Goal: Complete application form

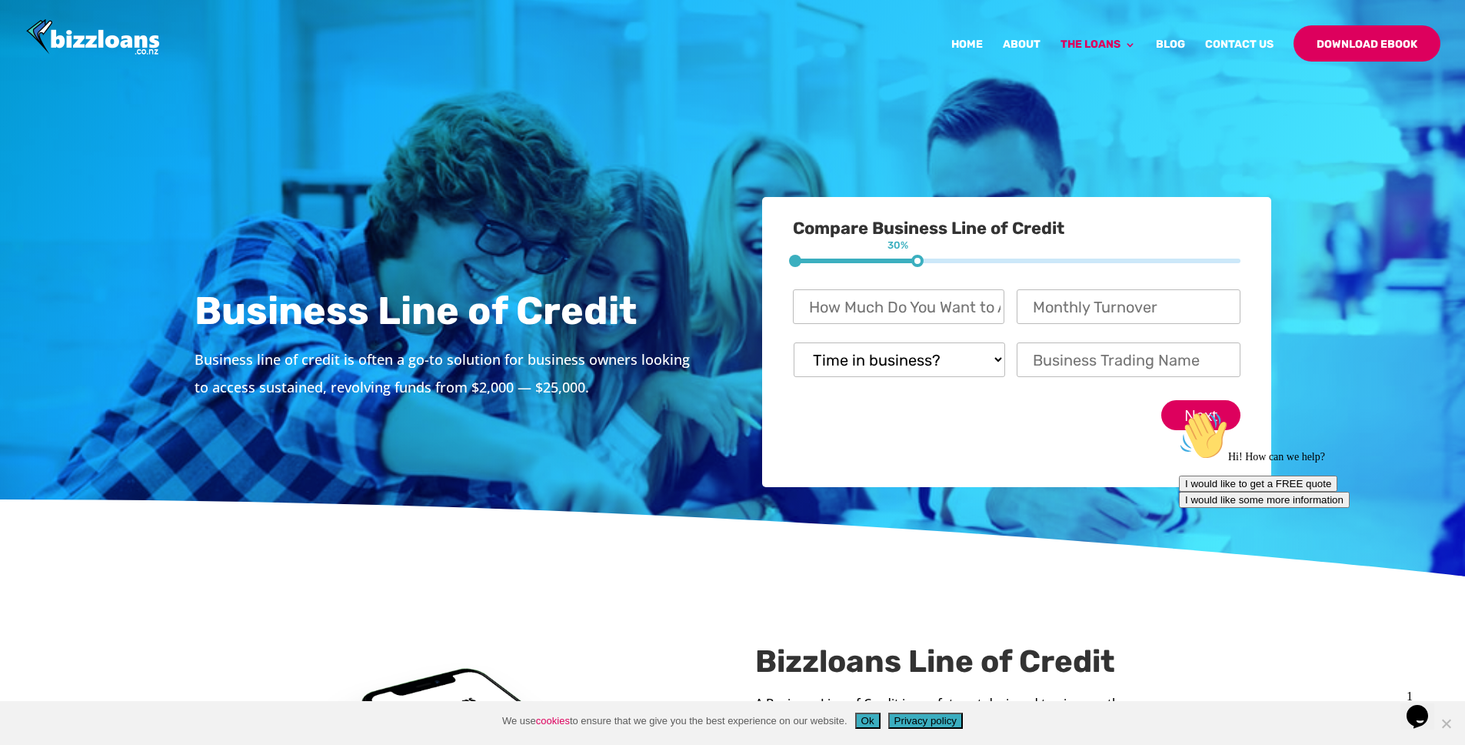
drag, startPoint x: 919, startPoint y: 261, endPoint x: 966, endPoint y: 262, distance: 46.9
click at [966, 262] on div "1 30% 2 70%" at bounding box center [1017, 260] width 448 height 5
drag, startPoint x: 918, startPoint y: 260, endPoint x: 875, endPoint y: 258, distance: 43.1
click at [793, 271] on div "1 30%" at bounding box center [793, 276] width 0 height 11
drag, startPoint x: 895, startPoint y: 261, endPoint x: 882, endPoint y: 260, distance: 12.3
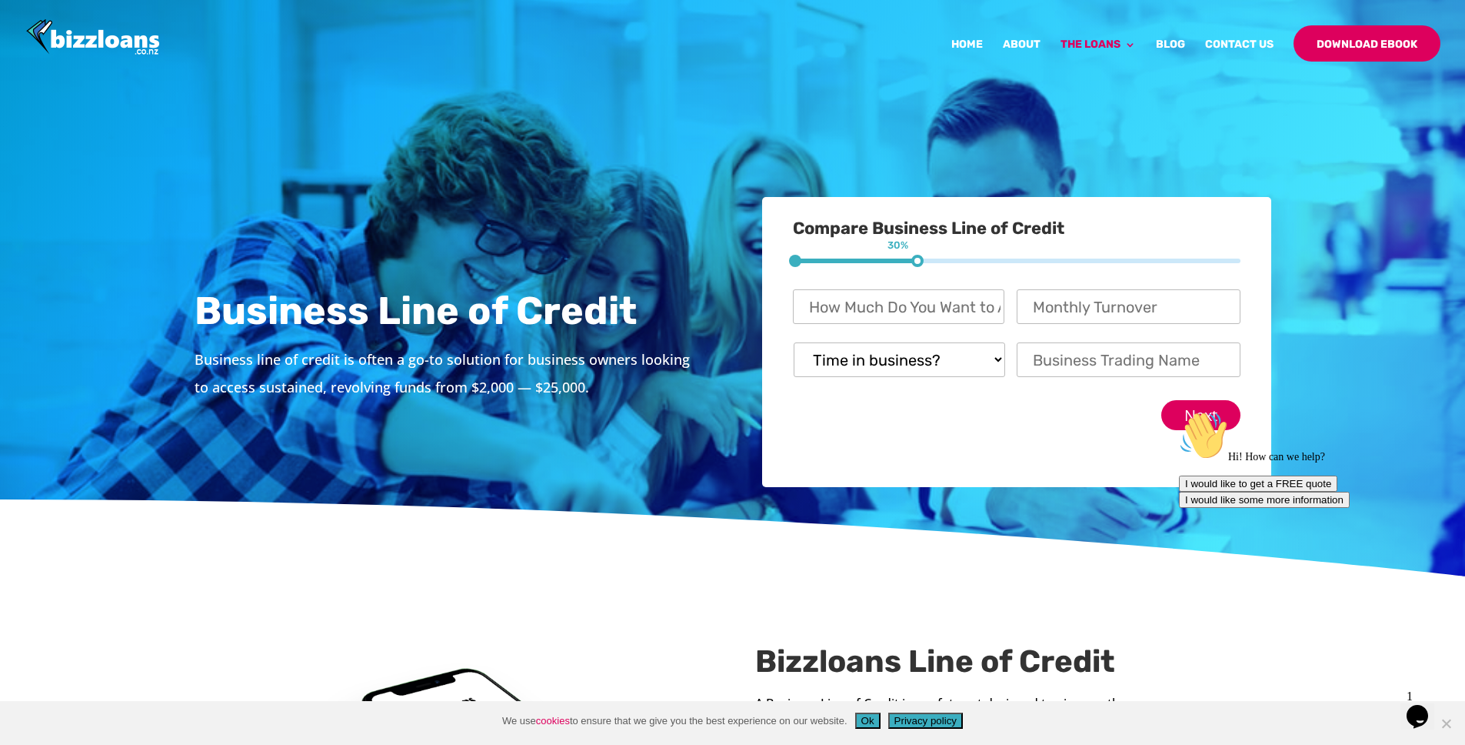
click at [793, 271] on div "1 30%" at bounding box center [793, 276] width 0 height 11
drag, startPoint x: 838, startPoint y: 259, endPoint x: 911, endPoint y: 265, distance: 72.5
click at [872, 262] on div "1 30% 2 70%" at bounding box center [1017, 260] width 448 height 5
click at [975, 310] on input "How Much Do You Want to Apply For? *" at bounding box center [899, 306] width 212 height 35
type input "$ 30,000"
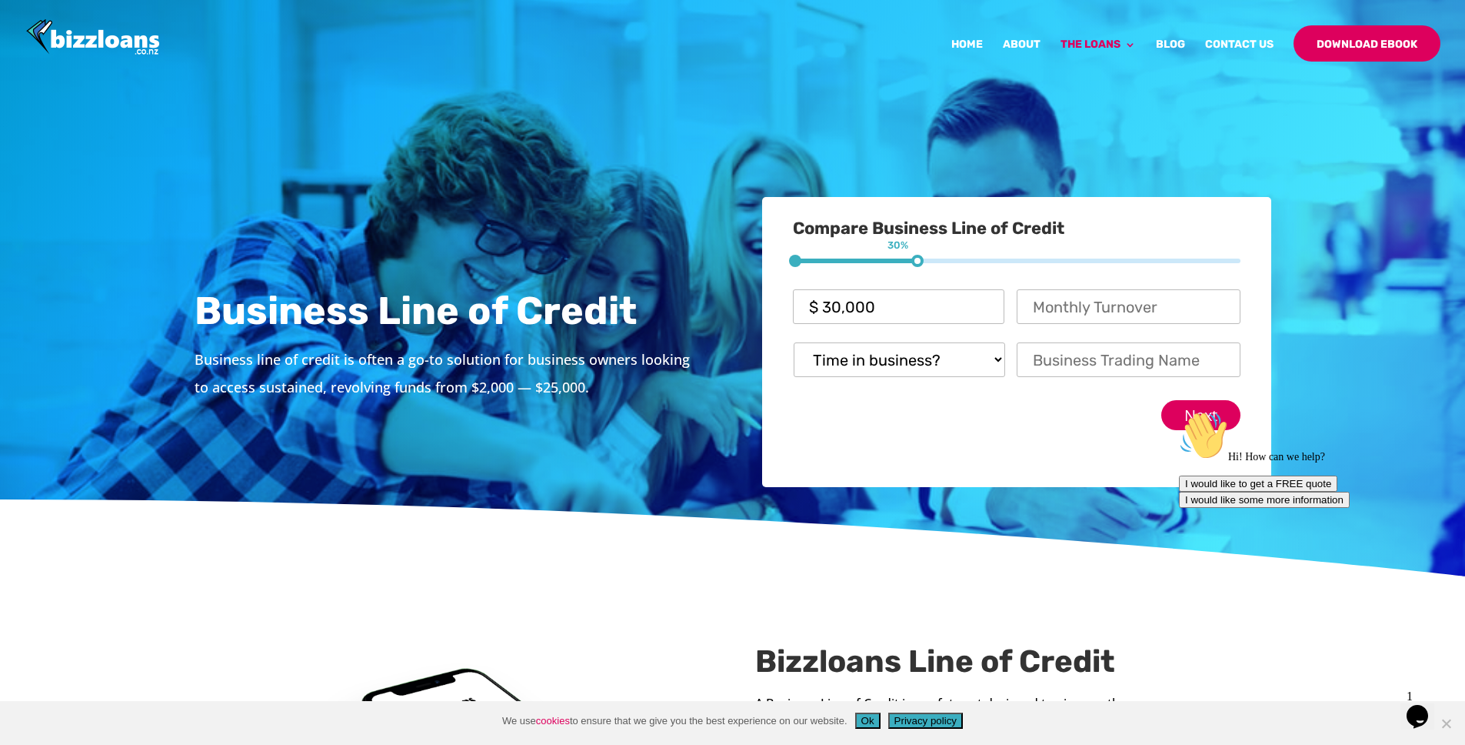
drag, startPoint x: 941, startPoint y: 406, endPoint x: 950, endPoint y: 375, distance: 32.7
click at [941, 405] on div "Next" at bounding box center [1017, 409] width 448 height 42
click at [955, 365] on select "Time in business? Startup Less than 6 Months More than 6 Months Over 12 months" at bounding box center [900, 359] width 212 height 35
select select "More than 6 Months"
click at [794, 342] on select "Time in business? Startup Less than 6 Months More than 6 Months Over 12 months" at bounding box center [900, 359] width 212 height 35
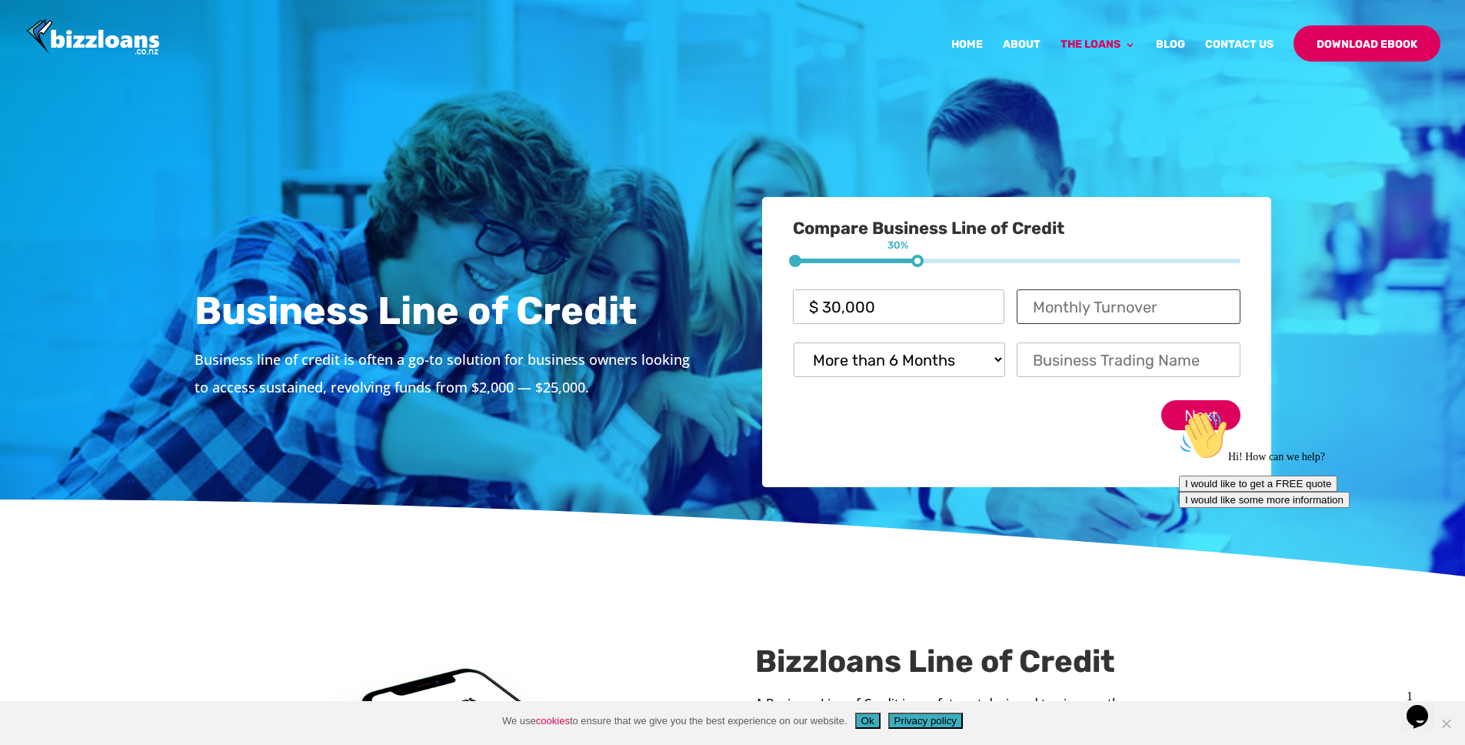
click at [1104, 306] on input "Monthly Turnover *" at bounding box center [1129, 306] width 224 height 35
type input "$ 120,000"
click at [1081, 368] on input "Business Trading Name *" at bounding box center [1129, 359] width 224 height 35
type input "The [PERSON_NAME] Ltd"
click at [1063, 427] on div "Next" at bounding box center [1017, 409] width 448 height 42
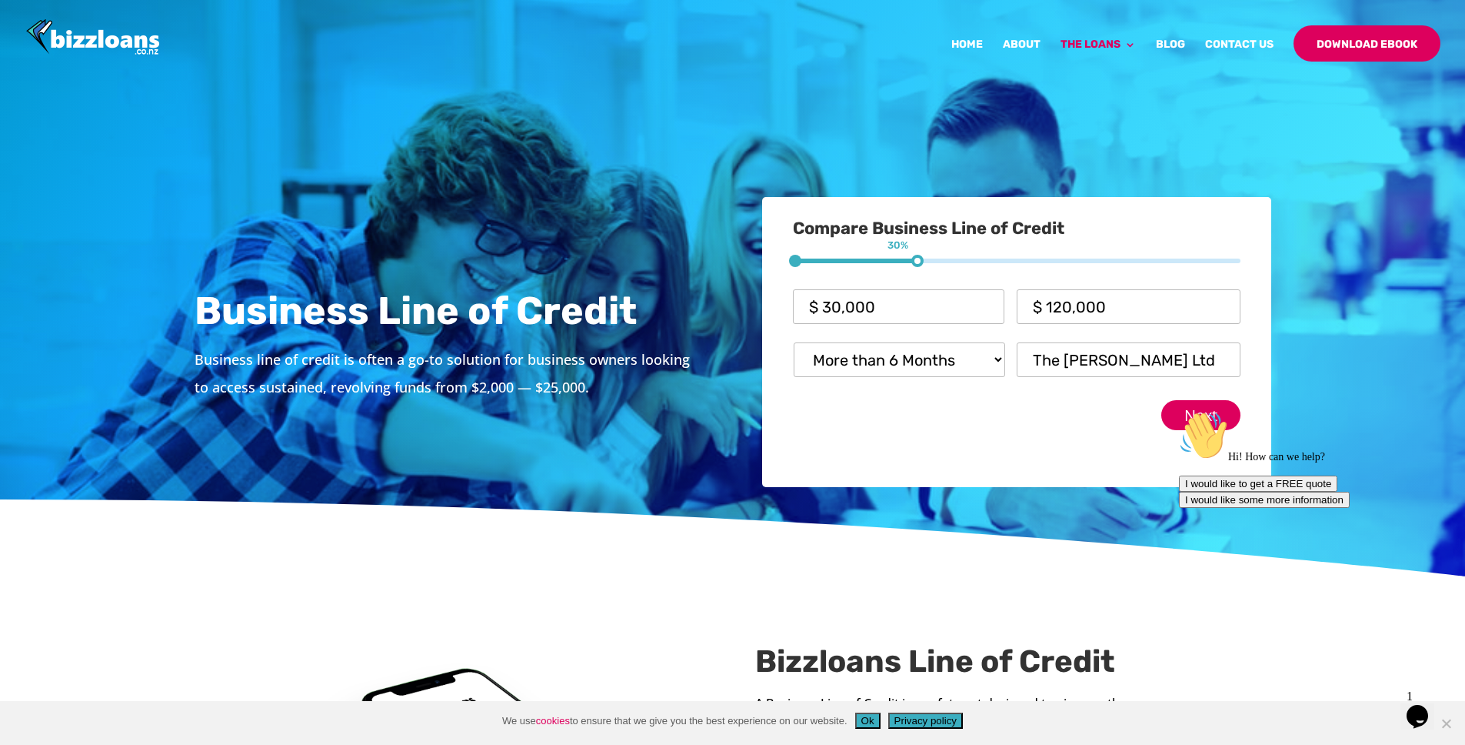
click at [1197, 420] on div "Hi! How can we help? I would like to get a FREE quote I would like some more in…" at bounding box center [1317, 459] width 277 height 97
click at [1205, 413] on div "Hi! How can we help? I would like to get a FREE quote I would like some more in…" at bounding box center [1317, 459] width 277 height 97
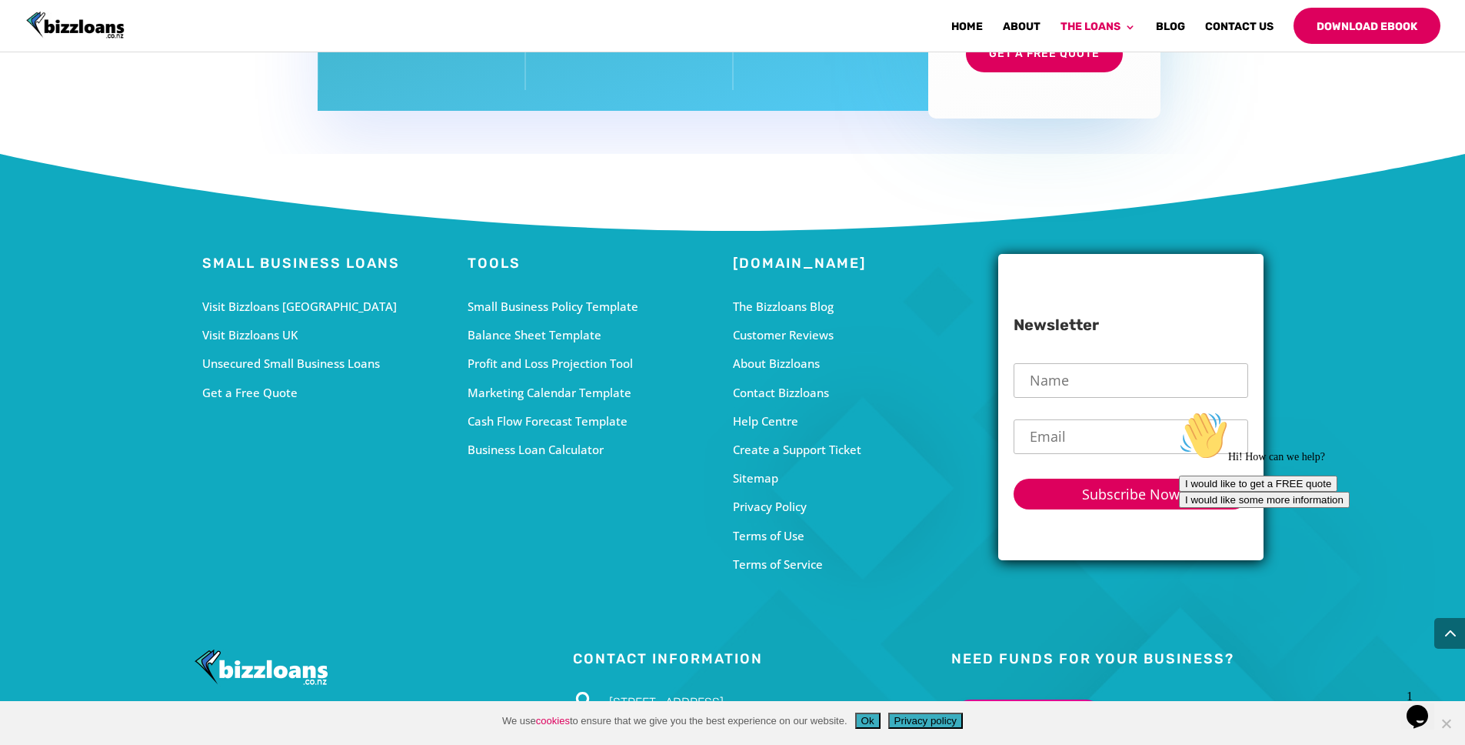
scroll to position [5784, 0]
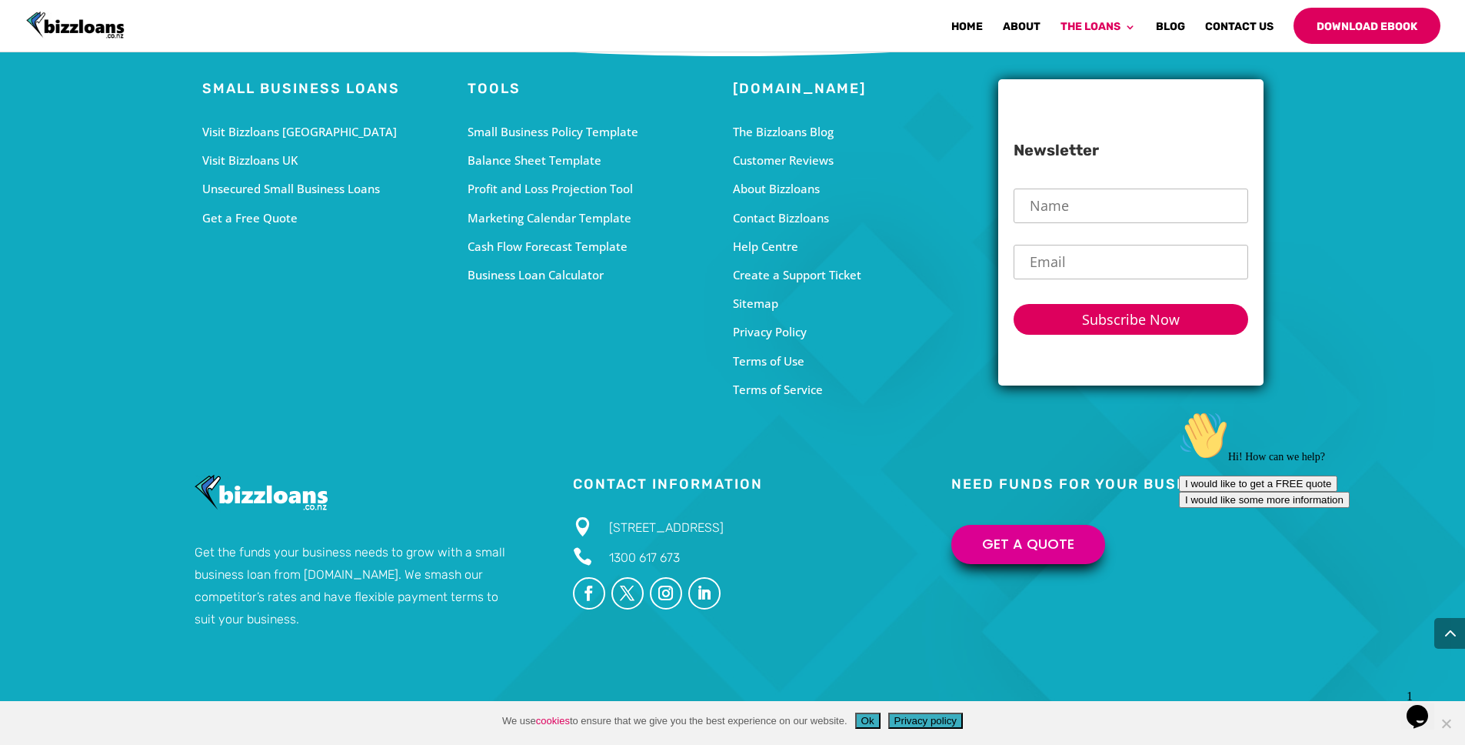
click at [1008, 538] on link "Get a Quote" at bounding box center [1028, 544] width 154 height 39
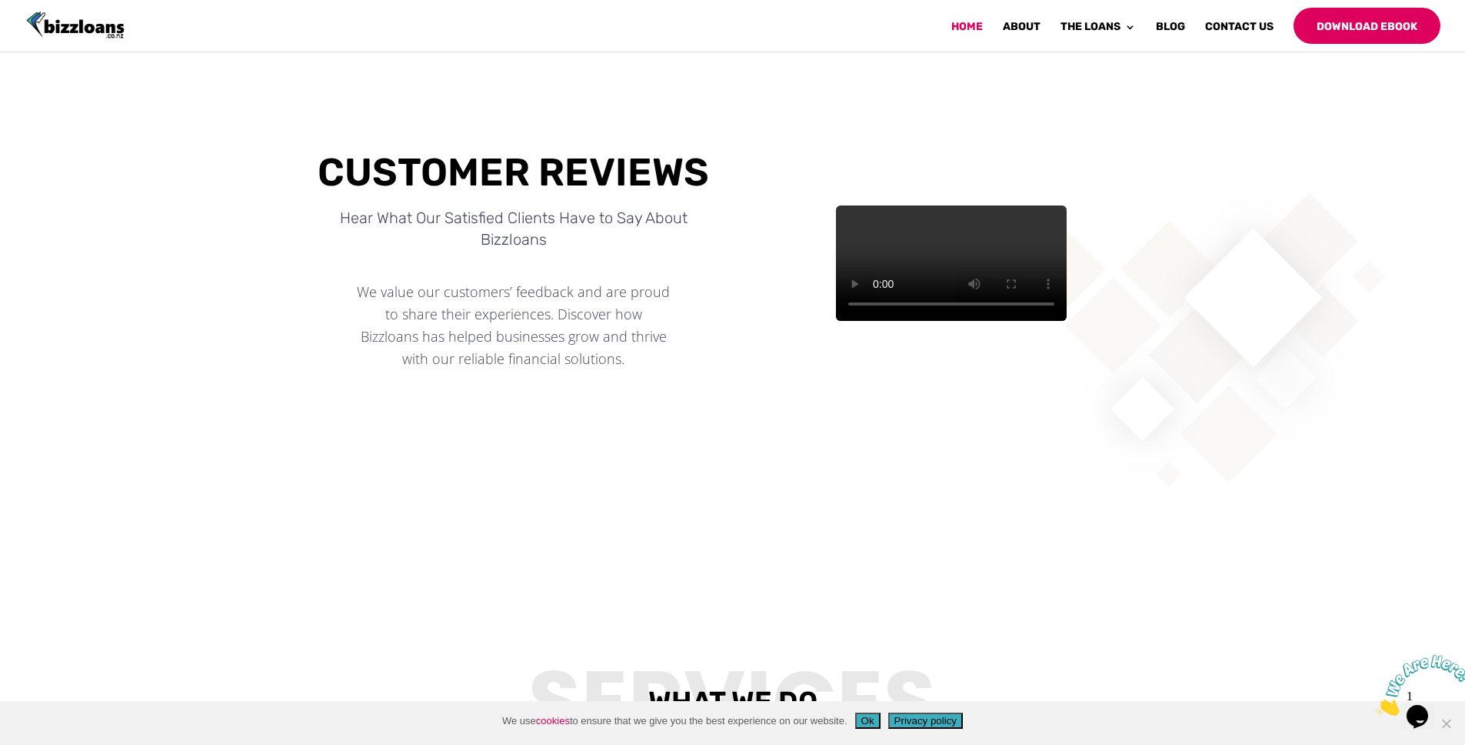
scroll to position [567, 0]
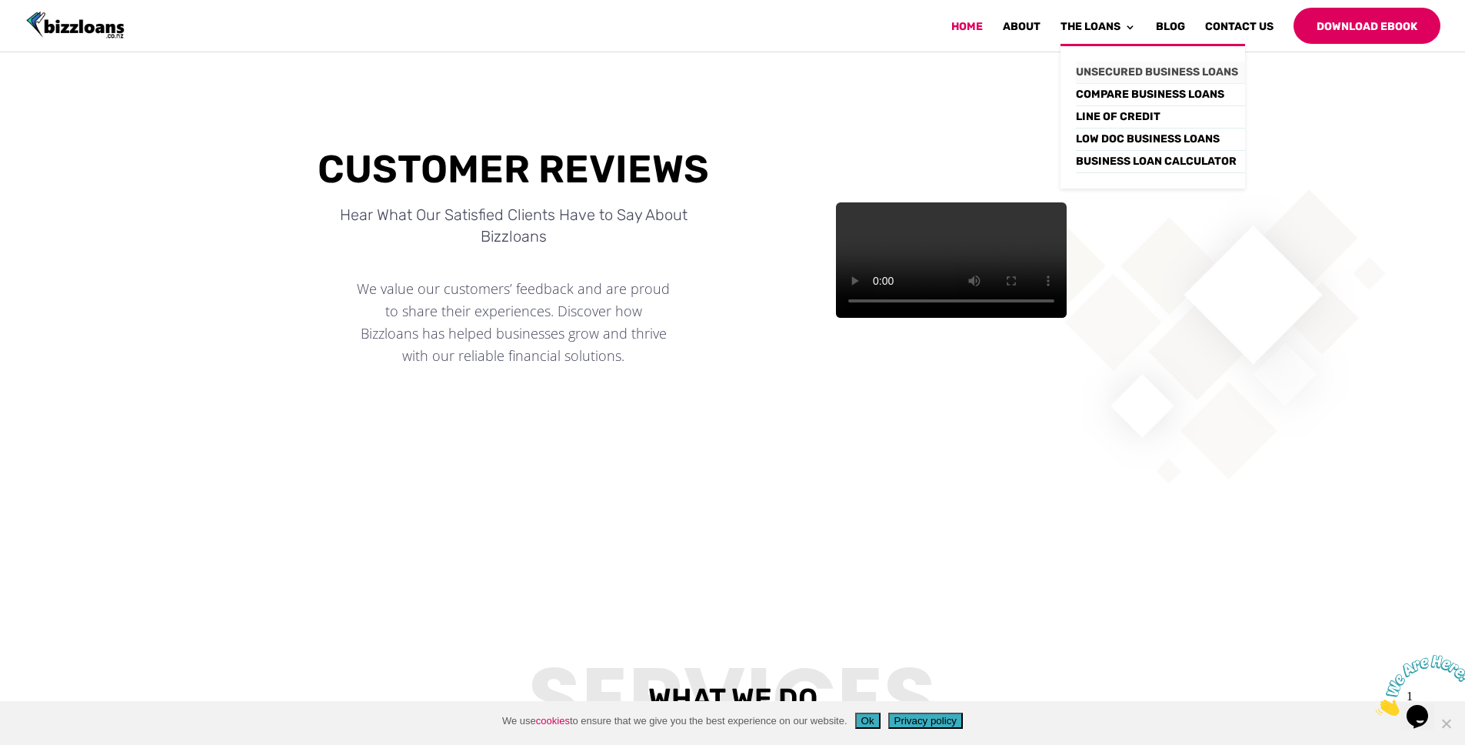
click at [1136, 72] on link "Unsecured Business Loans" at bounding box center [1160, 73] width 169 height 22
